Goal: Complete application form: Complete application form

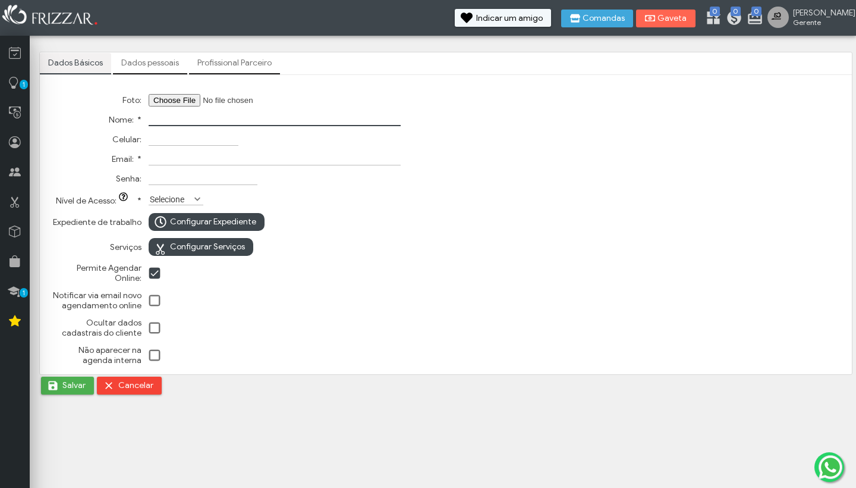
type input "c"
type input "g"
type input "[PERSON_NAME]"
click at [195, 202] on span at bounding box center [197, 199] width 12 height 12
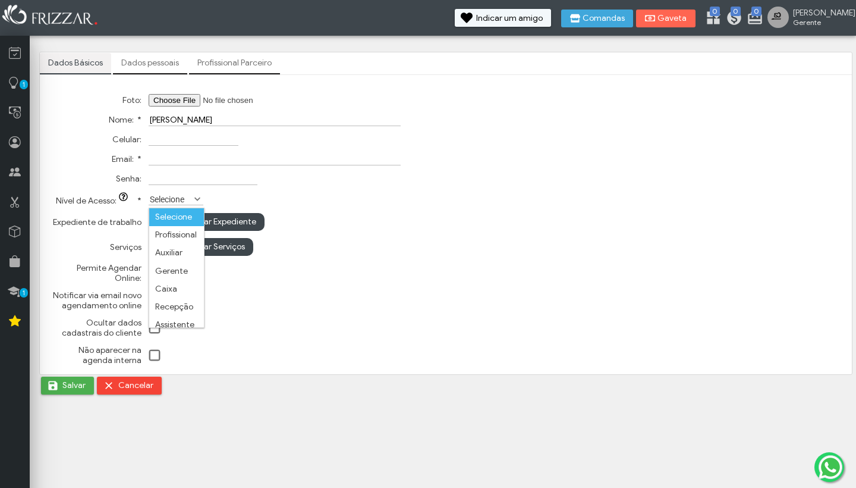
scroll to position [5, 43]
click at [190, 233] on li "Profissional" at bounding box center [176, 235] width 55 height 18
click at [205, 221] on span "Configurar Expediente" at bounding box center [213, 222] width 86 height 18
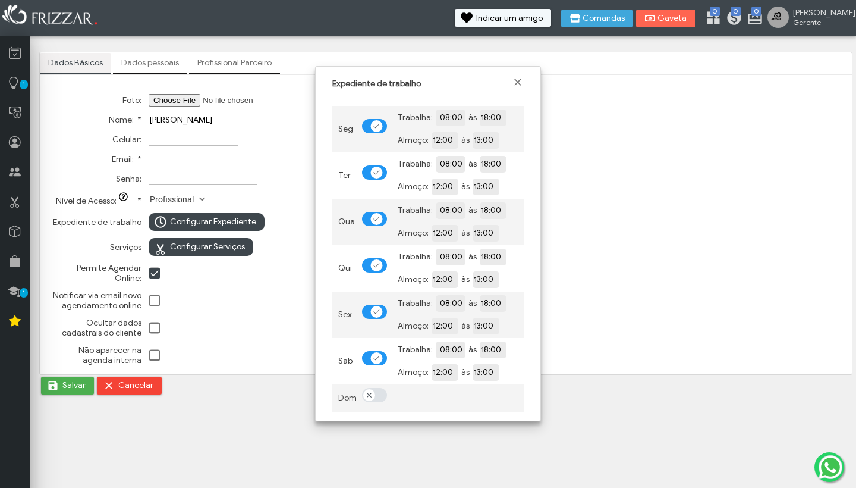
scroll to position [0, 0]
click at [150, 328] on span at bounding box center [155, 328] width 12 height 12
click at [155, 304] on span at bounding box center [155, 301] width 12 height 12
click at [224, 248] on span "Configurar Serviços" at bounding box center [207, 247] width 75 height 18
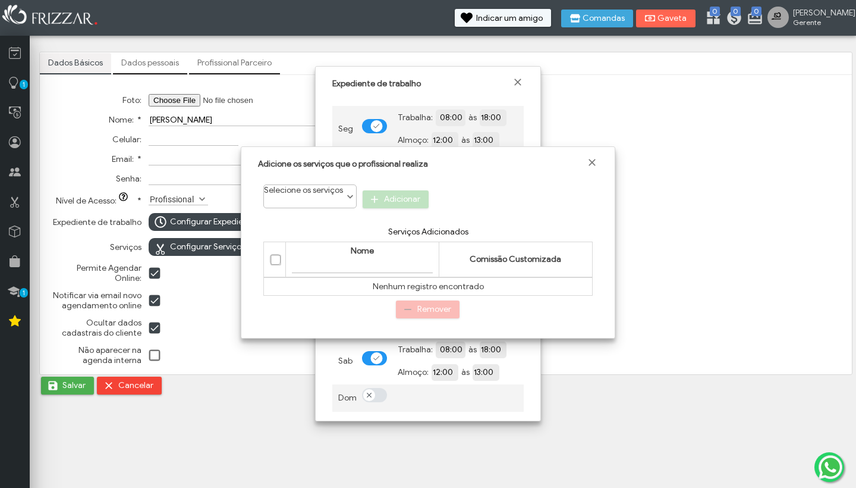
scroll to position [0, 0]
click at [348, 196] on span at bounding box center [350, 197] width 12 height 12
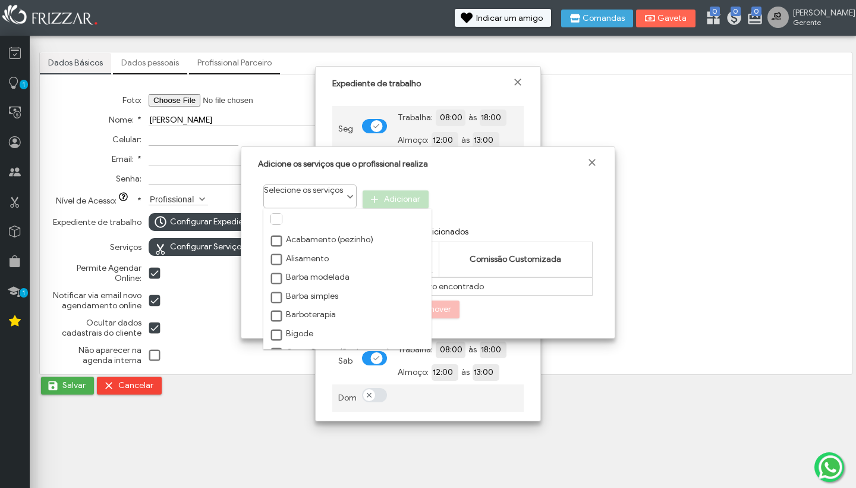
click at [274, 244] on span at bounding box center [277, 241] width 12 height 12
click at [275, 213] on span at bounding box center [277, 219] width 12 height 12
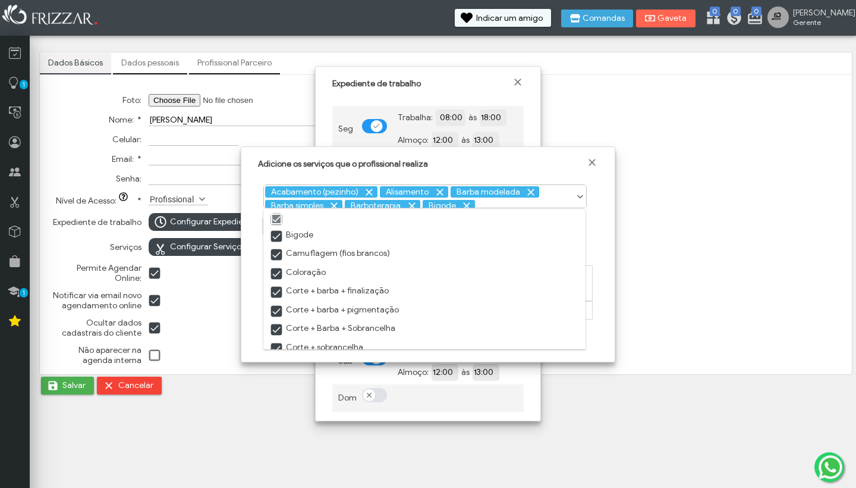
scroll to position [103, 0]
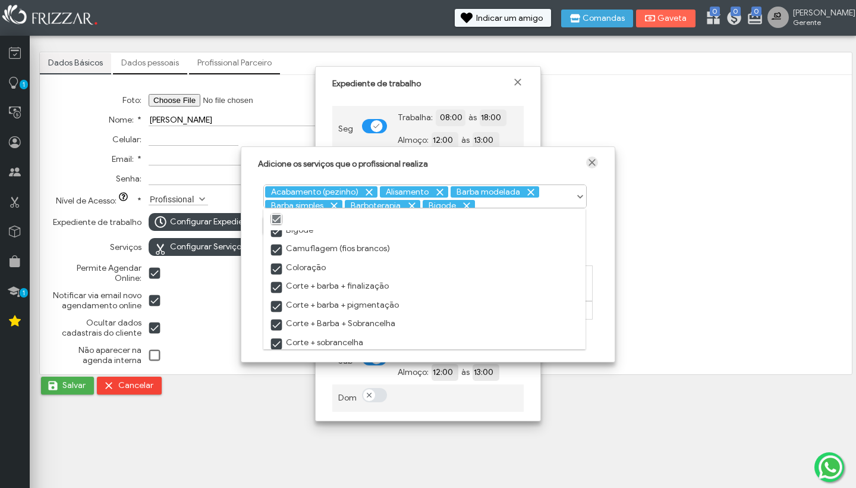
click at [596, 164] on span "Fechar" at bounding box center [592, 162] width 12 height 12
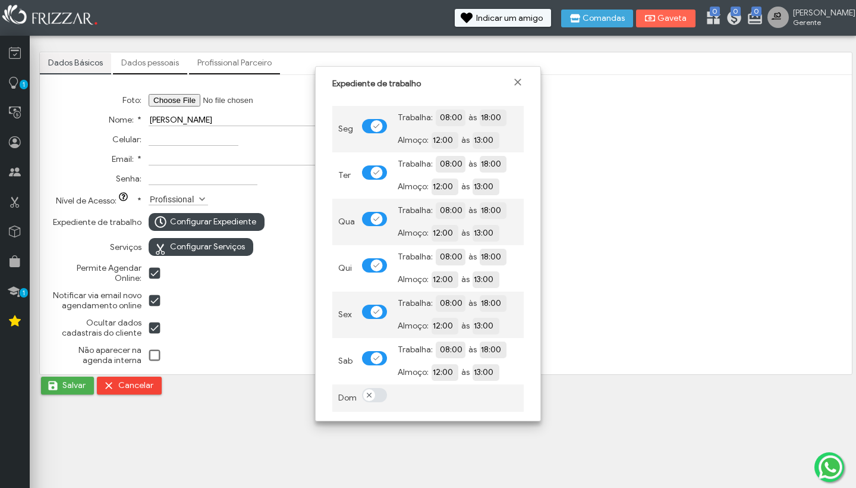
click at [228, 252] on span "Configurar Serviços" at bounding box center [207, 247] width 75 height 18
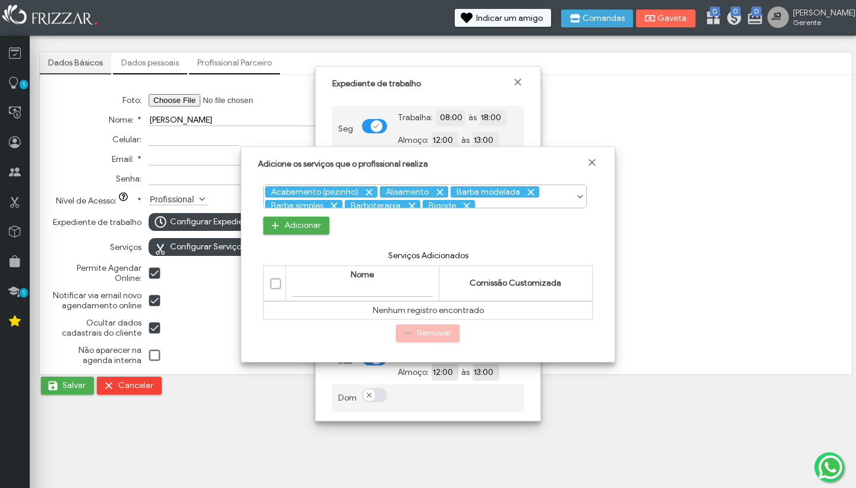
click at [271, 285] on div at bounding box center [275, 283] width 11 height 11
click at [278, 284] on div at bounding box center [275, 283] width 11 height 11
click at [592, 158] on span "Fechar" at bounding box center [592, 162] width 12 height 12
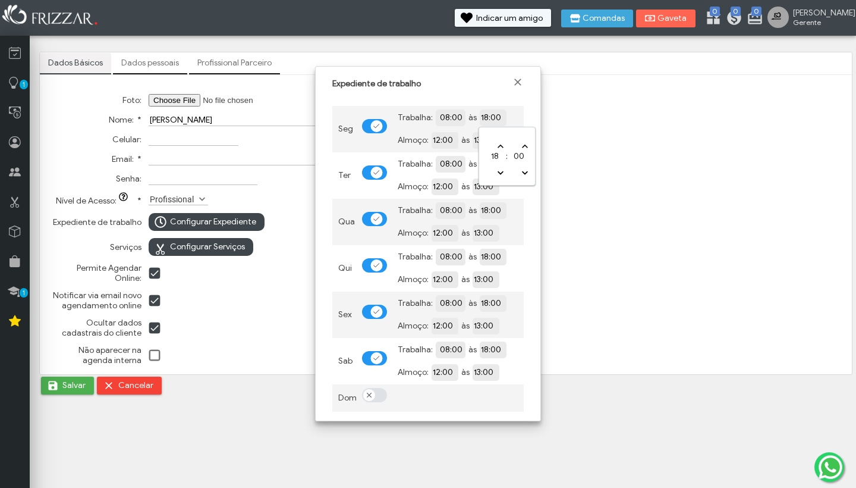
click at [493, 117] on input "18:00" at bounding box center [534, 116] width 109 height 11
type input "21:00"
click at [529, 199] on div "Seg Trabalha: 08:00 às 21:00 Almoço: 12:00 às 13:00 Ter Trabalha: 08:00 às 18:0…" at bounding box center [428, 256] width 208 height 322
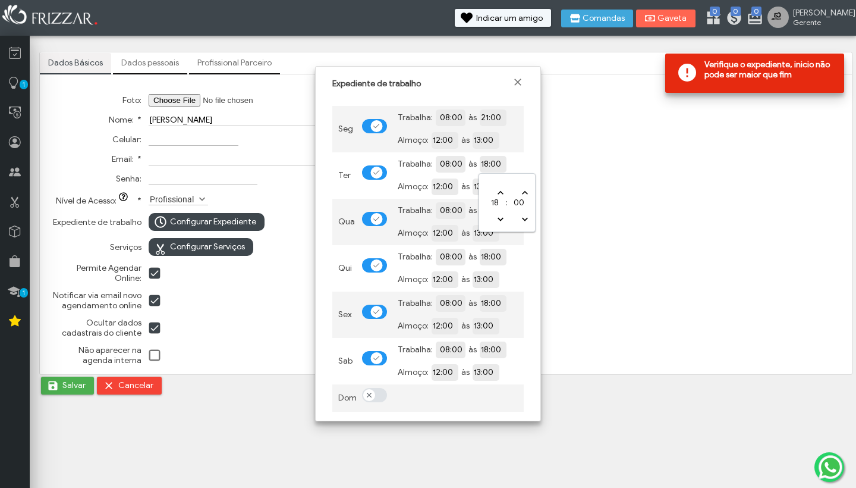
click at [492, 164] on input "18:00" at bounding box center [534, 163] width 109 height 11
type input "21:00"
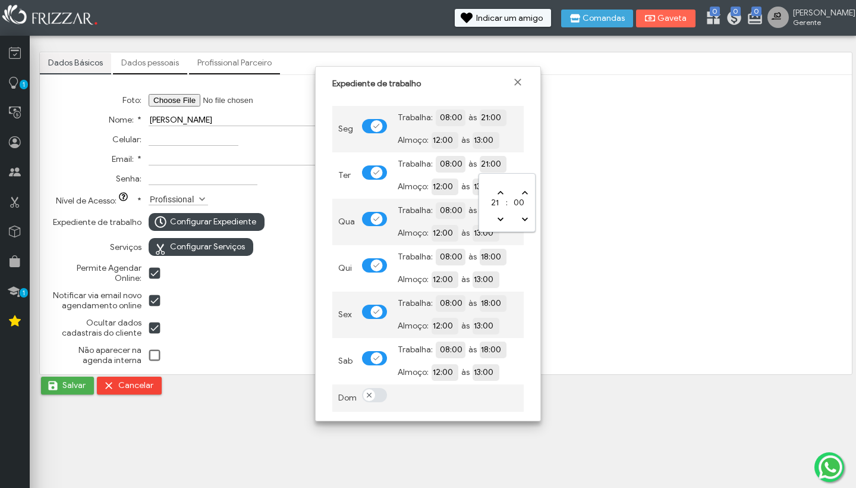
click at [530, 242] on div "Seg Trabalha: 08:00 às 21:00 Almoço: 12:00 às 13:00 Ter Trabalha: 08:00 às 21:0…" at bounding box center [428, 256] width 208 height 322
click at [489, 211] on input "18:00" at bounding box center [534, 209] width 109 height 11
type input "21:00"
click at [517, 281] on input "13:00" at bounding box center [527, 278] width 109 height 11
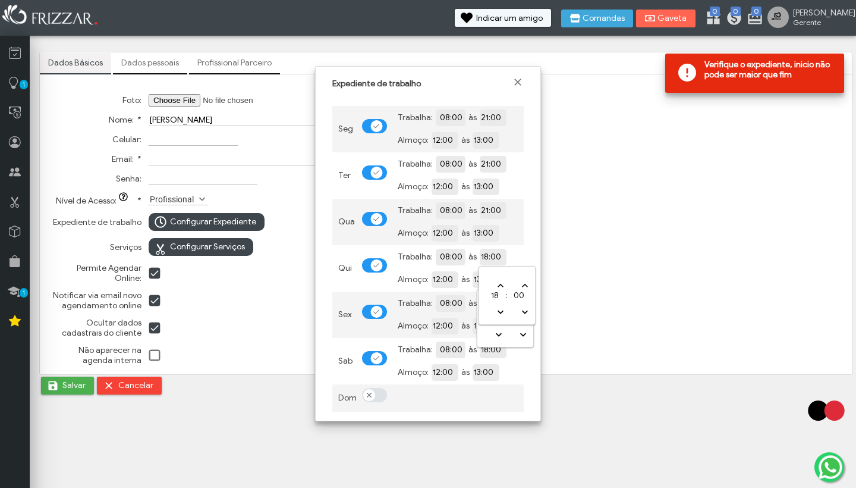
click at [489, 257] on input "18:00" at bounding box center [534, 255] width 109 height 11
type input "21:00"
click at [531, 244] on div "Seg Trabalha: 08:00 às 21:00 Almoço: 12:00 às 13:00 Ter Trabalha: 08:00 às 21:0…" at bounding box center [428, 256] width 208 height 322
click at [484, 306] on input "18:00" at bounding box center [534, 302] width 109 height 11
type input "21:00"
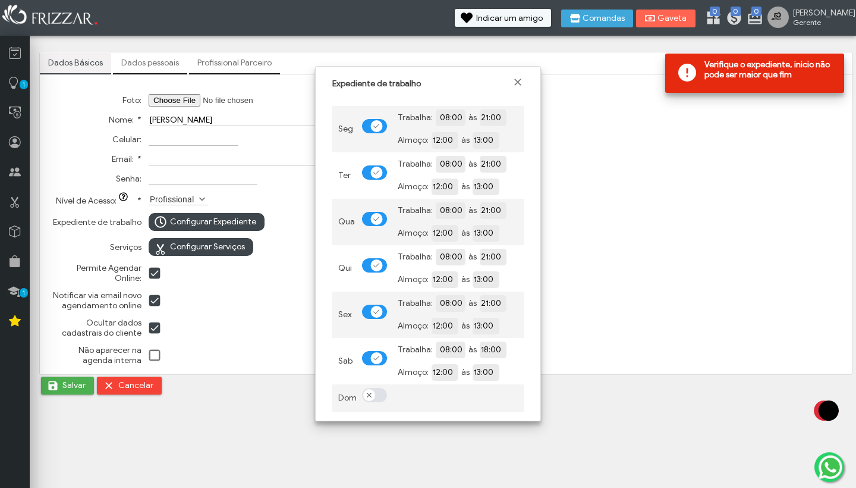
click at [530, 284] on div "Seg Trabalha: 08:00 às 21:00 Almoço: 12:00 às 13:00 Ter Trabalha: 08:00 às 21:0…" at bounding box center [428, 256] width 208 height 322
click at [494, 351] on input "18:00" at bounding box center [534, 348] width 109 height 11
type input "21:00"
click at [529, 337] on div "Seg Trabalha: 08:00 às 21:00 Almoço: 12:00 às 13:00 Ter Trabalha: 08:00 às 21:0…" at bounding box center [428, 256] width 208 height 322
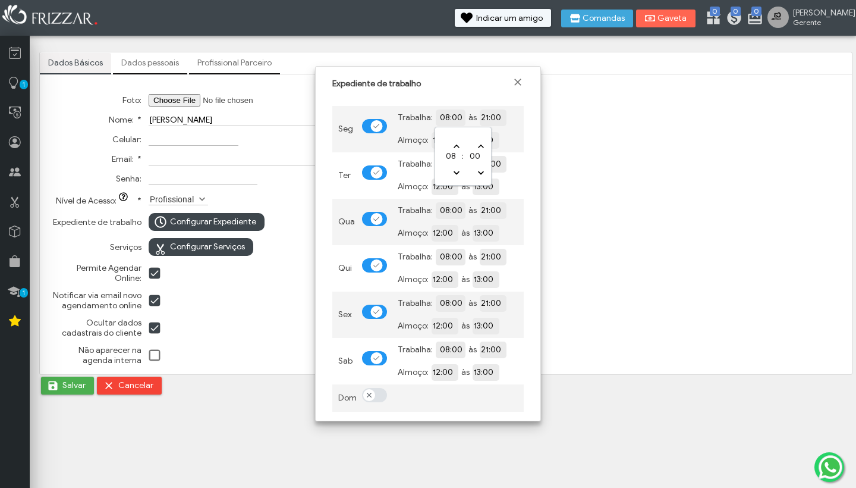
click at [447, 118] on input "08:00" at bounding box center [493, 116] width 109 height 11
type input "08:00"
click at [533, 168] on div "Expediente de trabalho Seg Trabalha: 08:00 às 21:00 Almoço: 12:00 às 13:00 Ter …" at bounding box center [428, 243] width 226 height 355
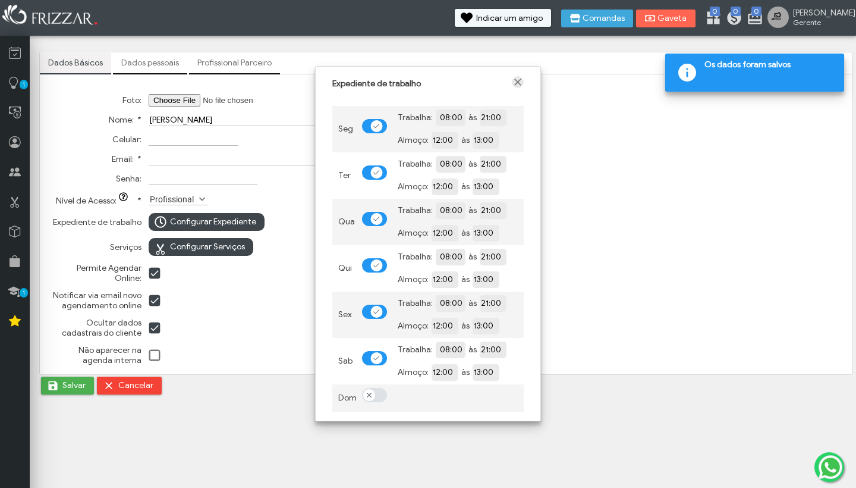
click at [518, 81] on span "Fechar" at bounding box center [518, 82] width 12 height 12
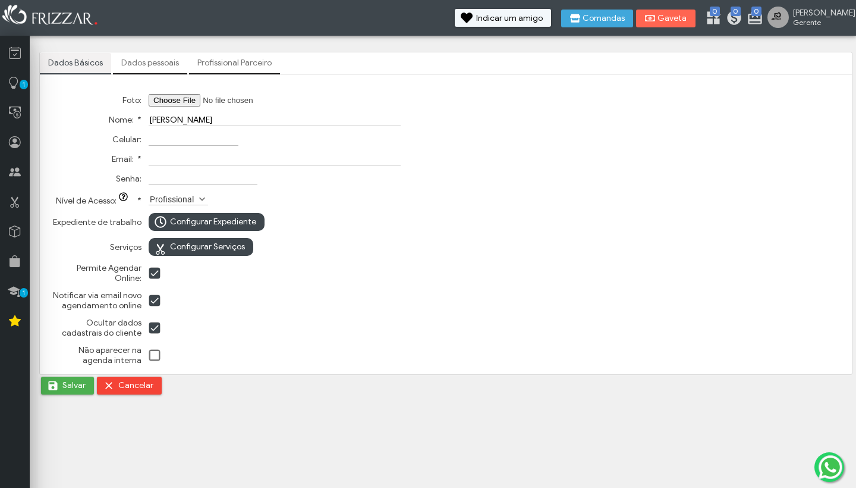
click at [171, 181] on input "Senha:" at bounding box center [203, 178] width 109 height 12
type input "1234"
click at [164, 142] on input "Celular:" at bounding box center [194, 139] width 90 height 12
type input "[PHONE_NUMBER]"
click at [337, 256] on td "Configurar Serviços" at bounding box center [275, 247] width 258 height 24
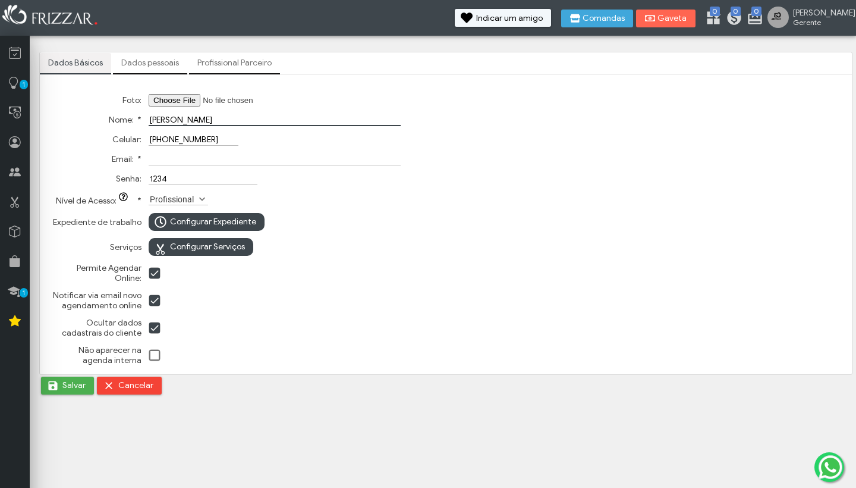
click at [194, 120] on input "[PERSON_NAME]" at bounding box center [275, 120] width 252 height 12
type input "[PERSON_NAME] (Agente 02)"
click at [221, 64] on link "Profissional Parceiro" at bounding box center [234, 63] width 91 height 20
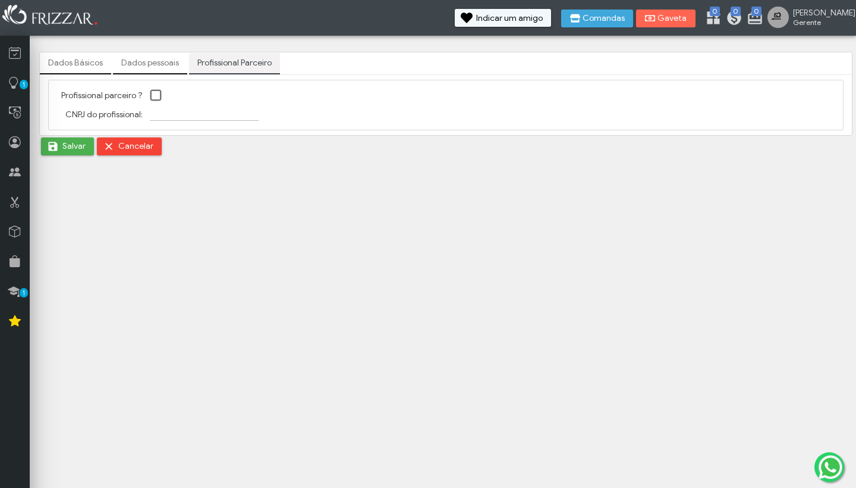
click at [161, 64] on link "Dados pessoais" at bounding box center [150, 63] width 74 height 20
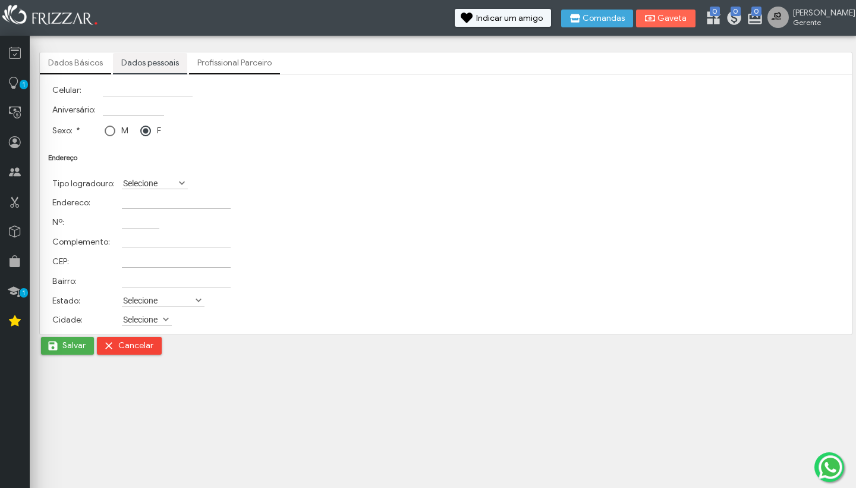
scroll to position [0, 0]
click at [108, 92] on input "(21) _____-___" at bounding box center [148, 90] width 90 height 12
click at [122, 89] on input "(21) _____-___" at bounding box center [148, 90] width 90 height 12
type input "(21) 9____-___"
click at [114, 131] on div at bounding box center [110, 130] width 11 height 11
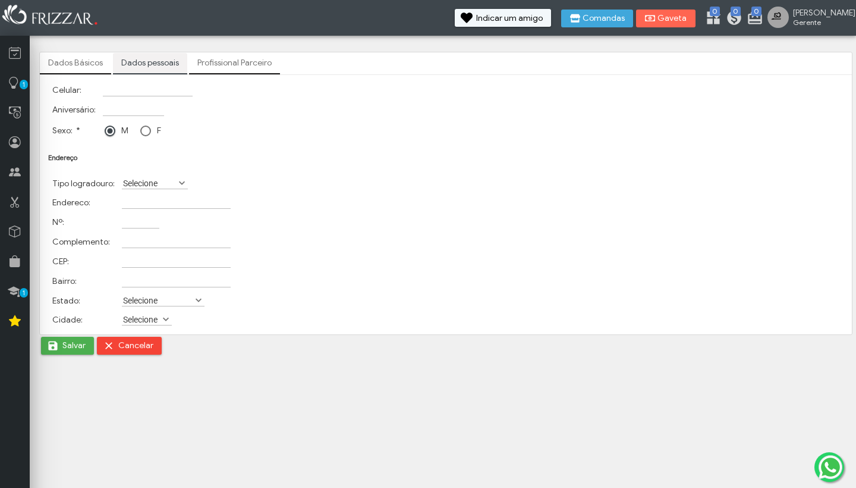
scroll to position [5, 5]
click at [129, 93] on input "Celular:" at bounding box center [148, 90] width 90 height 12
click at [54, 63] on link "Dados Básicos" at bounding box center [75, 63] width 71 height 20
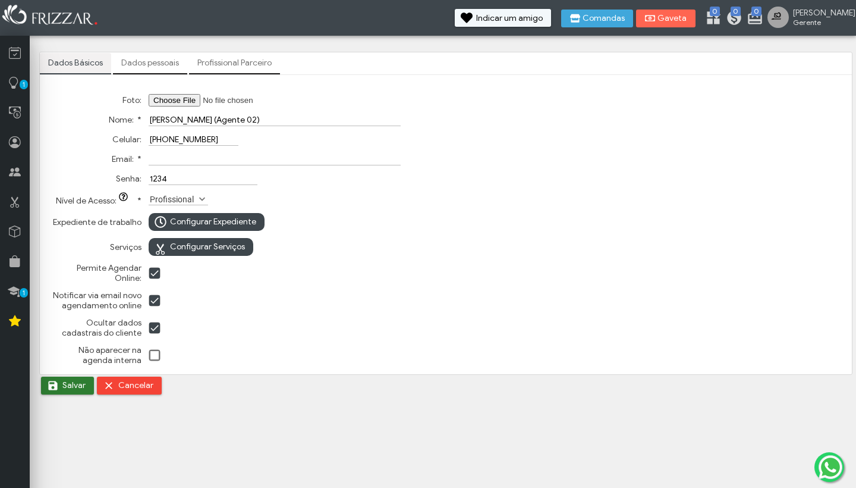
click at [74, 391] on span "Salvar" at bounding box center [73, 385] width 23 height 18
